Goal: Information Seeking & Learning: Learn about a topic

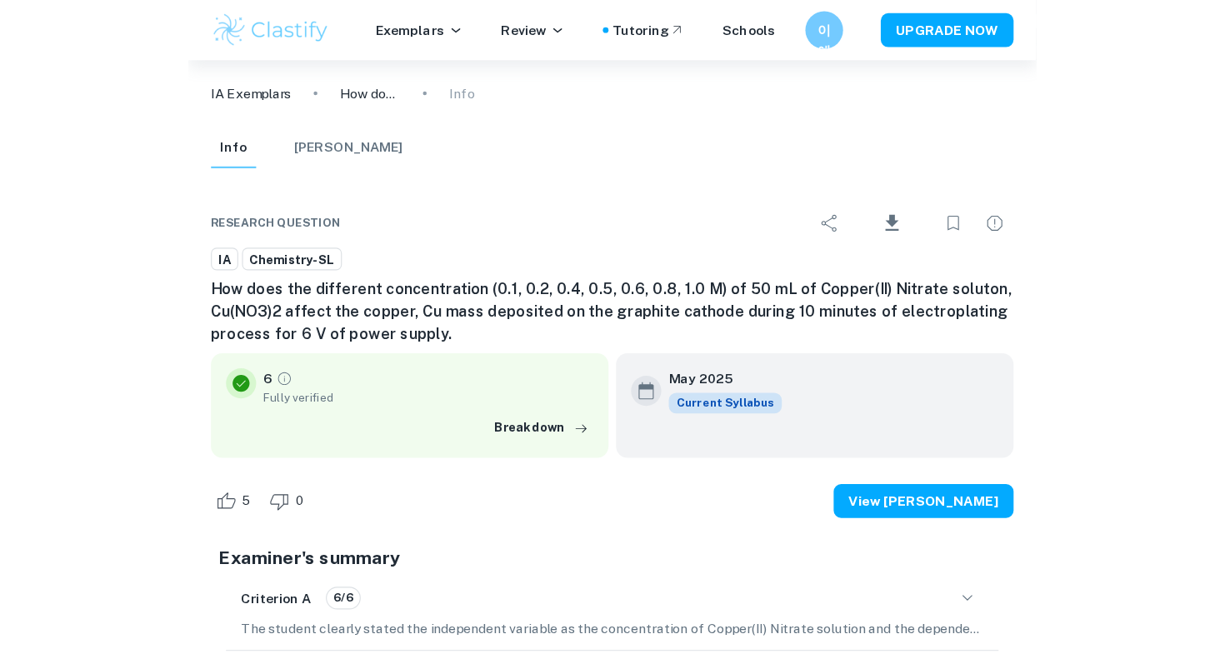
scroll to position [3357, 0]
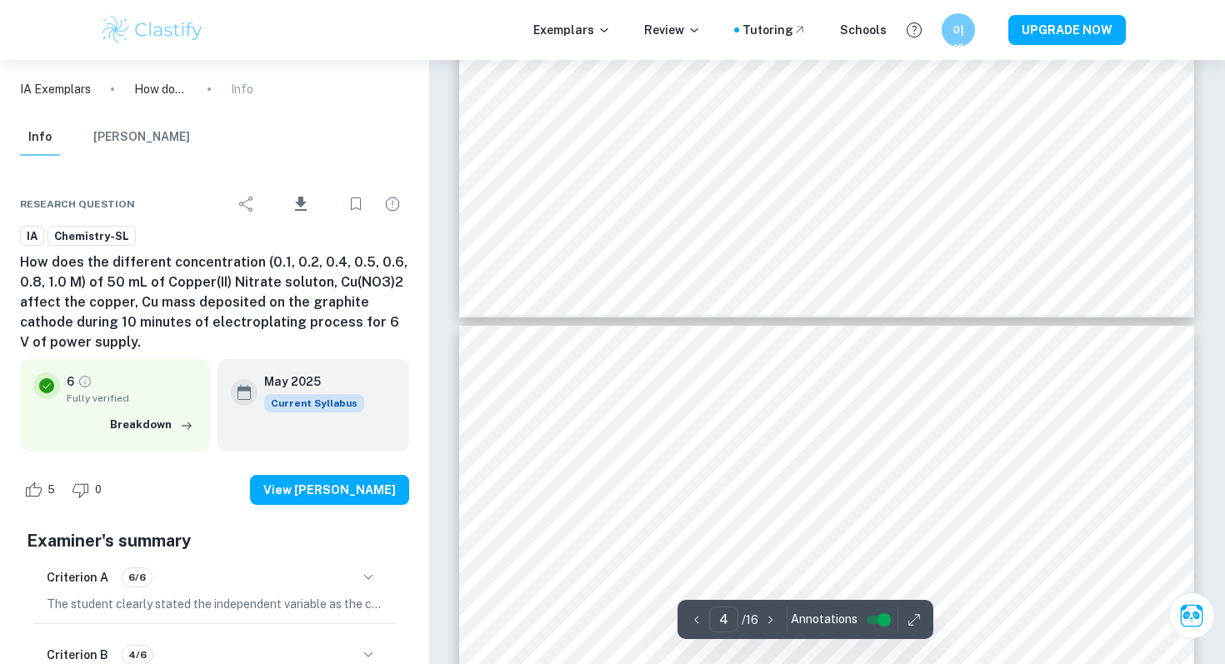
type input "3"
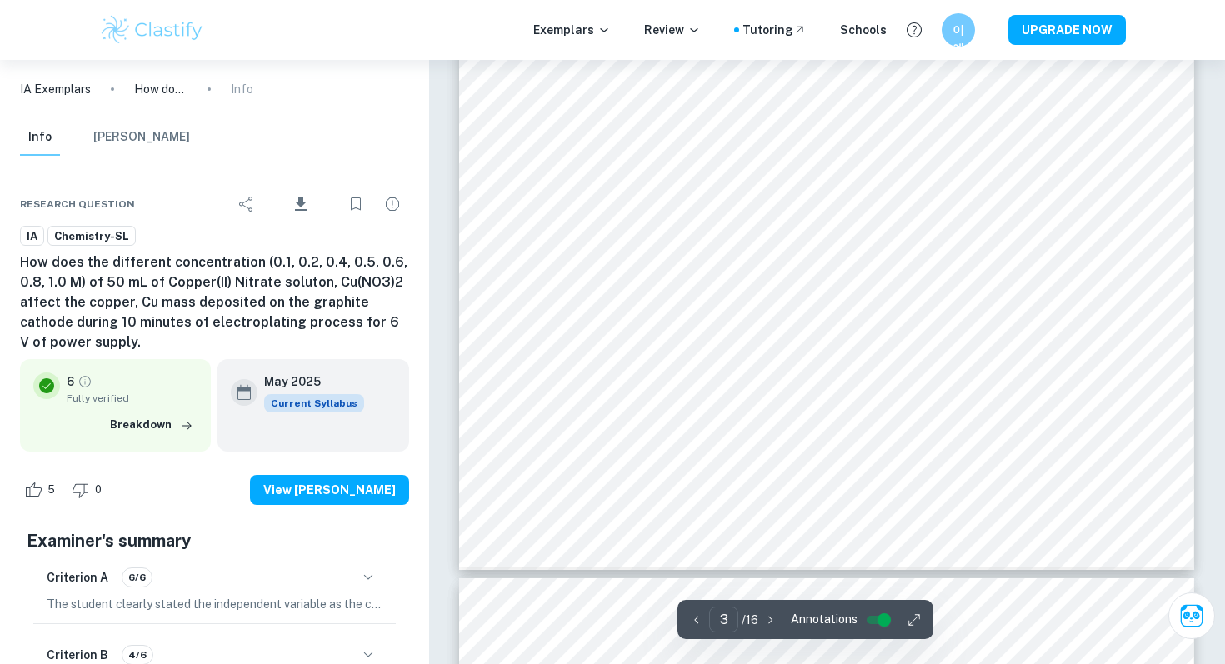
scroll to position [2877, 0]
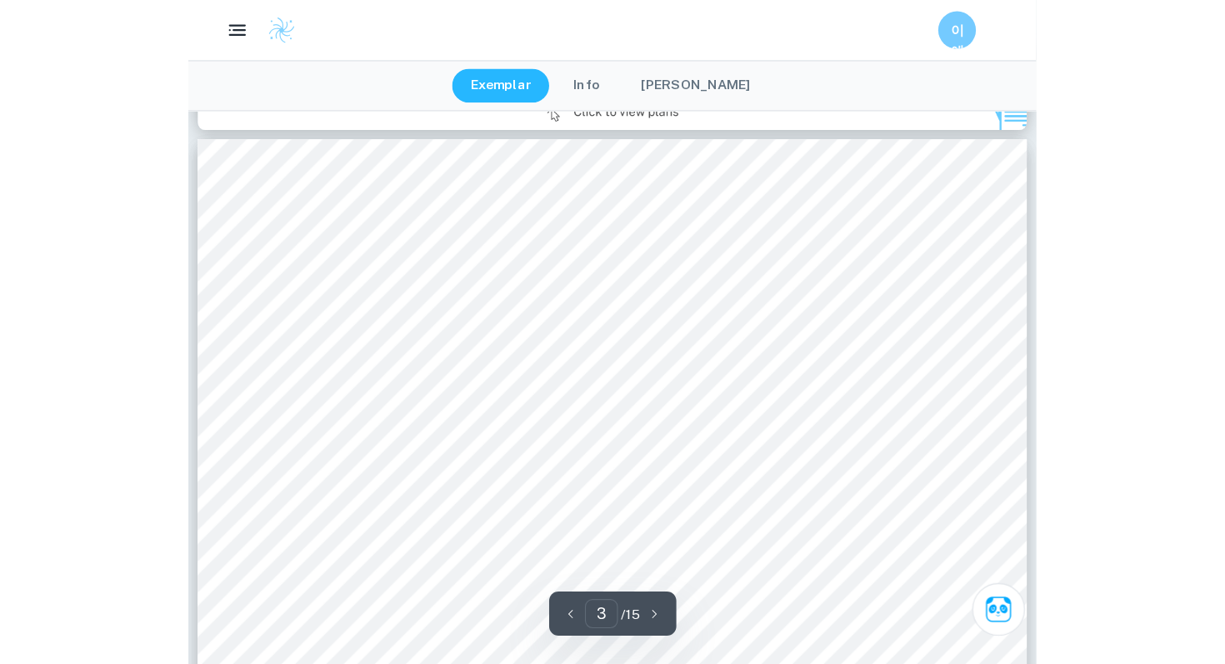
scroll to position [2360, 0]
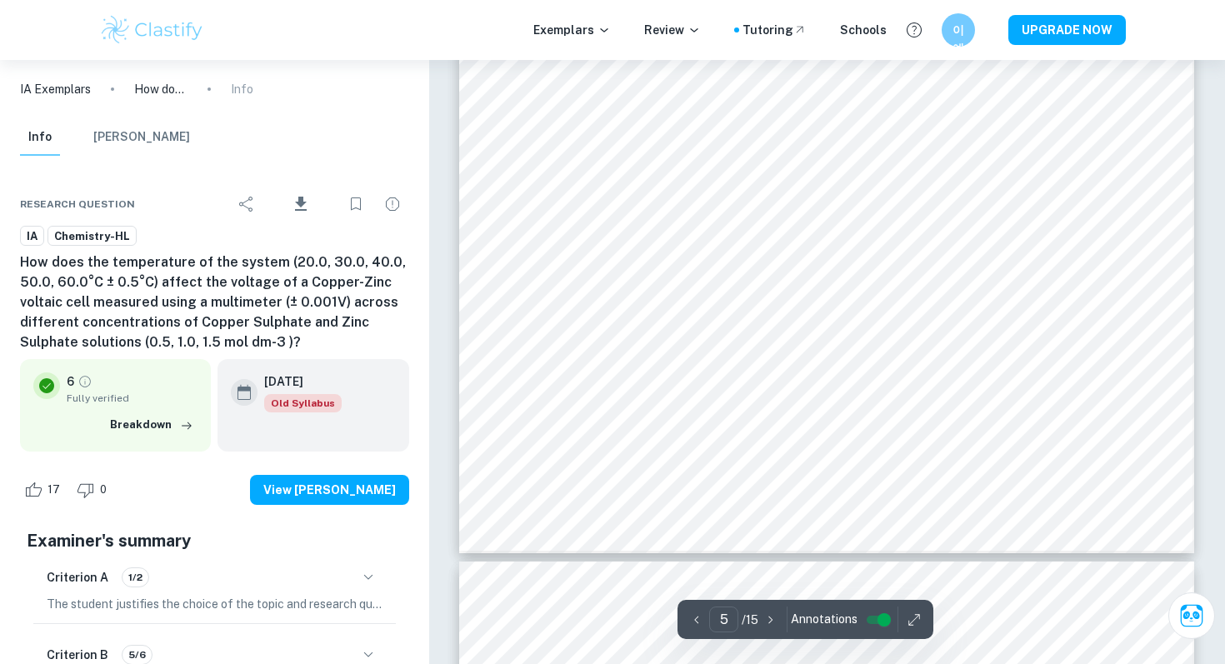
type input "6"
